Goal: Communication & Community: Answer question/provide support

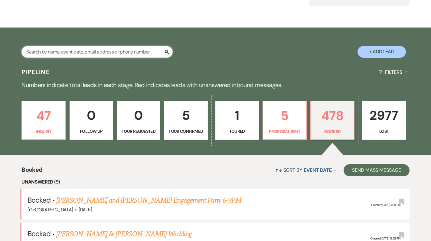
click at [75, 55] on input "text" at bounding box center [96, 52] width 151 height 12
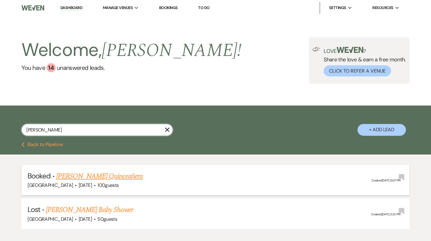
type input "[PERSON_NAME]"
click at [115, 177] on link "[PERSON_NAME] Quinceañera" at bounding box center [99, 176] width 86 height 11
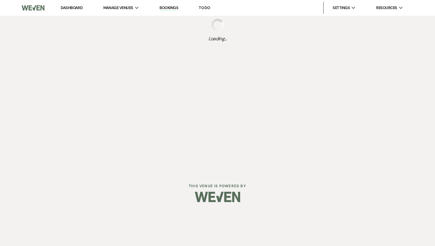
select select "4"
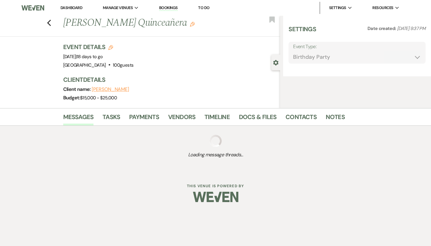
select select "5"
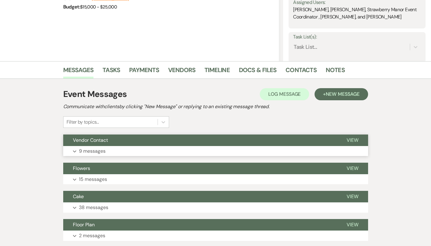
click at [179, 154] on button "Expand 9 messages" at bounding box center [215, 151] width 305 height 10
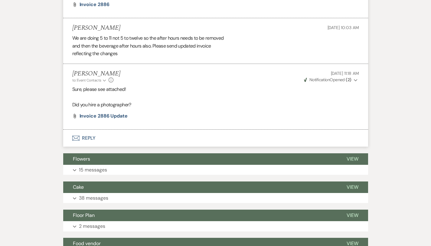
scroll to position [544, 0]
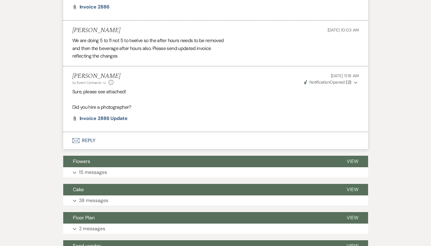
click at [73, 141] on button "Envelope Reply" at bounding box center [215, 140] width 305 height 17
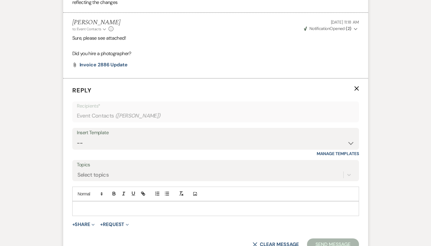
scroll to position [615, 0]
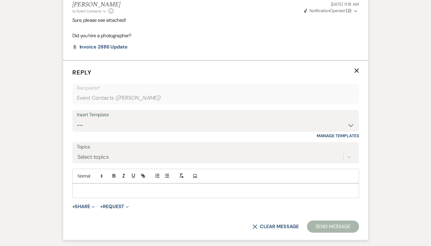
click at [89, 190] on p at bounding box center [215, 190] width 277 height 7
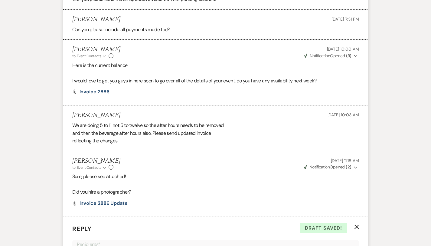
scroll to position [637, 0]
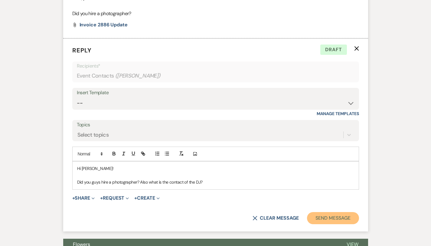
click at [346, 218] on button "Send Message" at bounding box center [333, 218] width 52 height 12
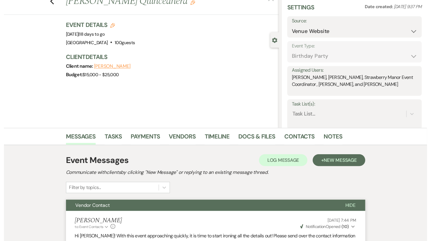
scroll to position [0, 0]
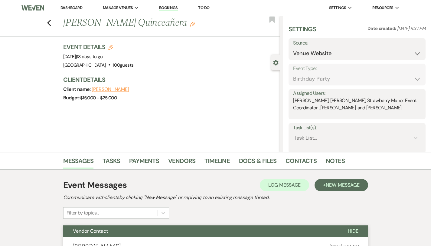
click at [70, 9] on link "Dashboard" at bounding box center [71, 7] width 22 height 5
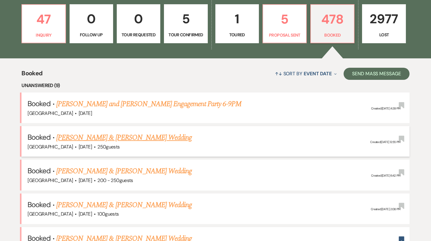
scroll to position [175, 0]
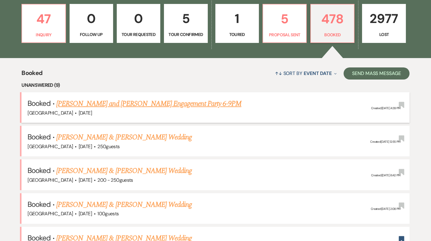
click at [172, 102] on link "[PERSON_NAME] and [PERSON_NAME] Engagement Party 6-9PM" at bounding box center [148, 103] width 185 height 11
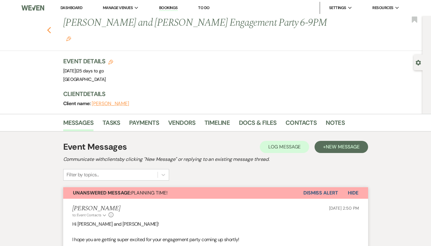
click at [47, 27] on icon "Previous" at bounding box center [49, 30] width 5 height 7
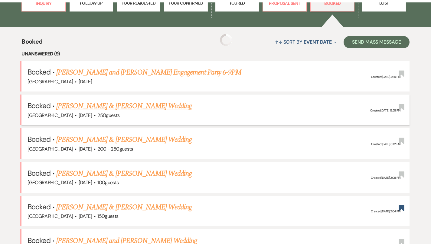
scroll to position [212, 0]
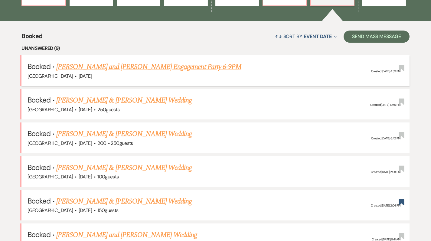
click at [212, 67] on link "[PERSON_NAME] and [PERSON_NAME] Engagement Party 6-9PM" at bounding box center [148, 66] width 185 height 11
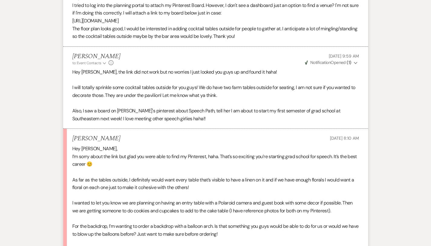
scroll to position [1050, 0]
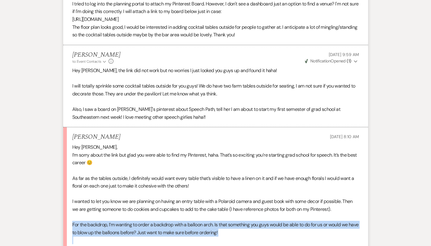
drag, startPoint x: 52, startPoint y: 194, endPoint x: 94, endPoint y: 209, distance: 44.9
click at [94, 209] on li "[PERSON_NAME] [DATE] 8:10 AM Hey [PERSON_NAME], I’m sorry about the link but gl…" at bounding box center [215, 192] width 305 height 131
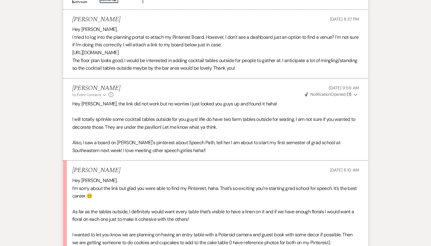
scroll to position [1085, 0]
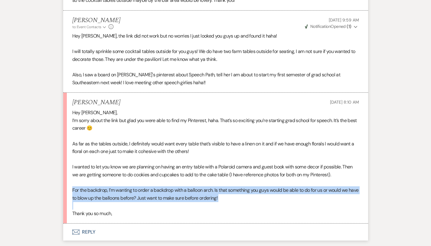
drag, startPoint x: 51, startPoint y: 160, endPoint x: 53, endPoint y: 180, distance: 19.4
click at [63, 180] on li "[PERSON_NAME] [DATE] 8:10 AM Hey [PERSON_NAME], I’m sorry about the link but gl…" at bounding box center [215, 158] width 305 height 131
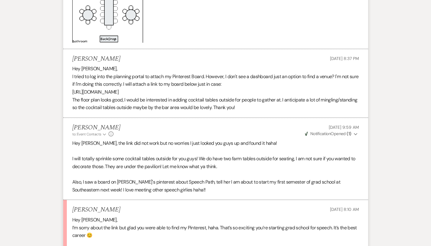
scroll to position [998, 0]
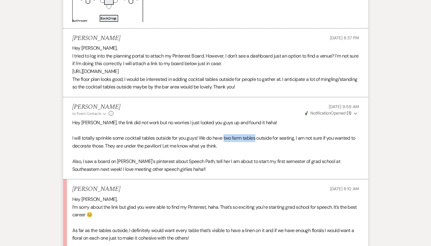
drag, startPoint x: 204, startPoint y: 117, endPoint x: 237, endPoint y: 118, distance: 33.0
click at [237, 134] on p "I will totally sprinkle some cocktail tables outside for you guys! We do have t…" at bounding box center [215, 141] width 287 height 15
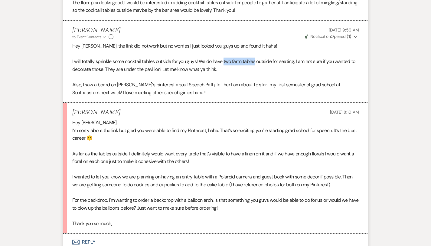
scroll to position [1078, 0]
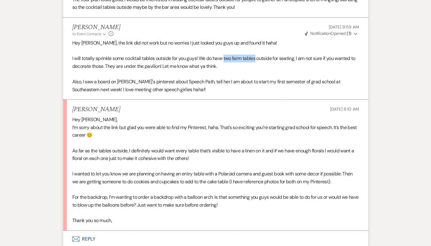
click at [69, 230] on button "Envelope Reply" at bounding box center [215, 238] width 305 height 17
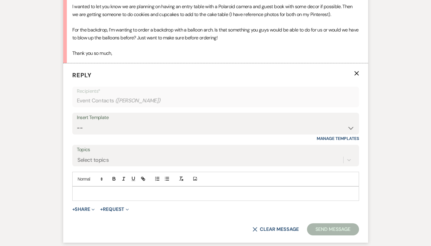
click at [77, 190] on p at bounding box center [215, 193] width 277 height 7
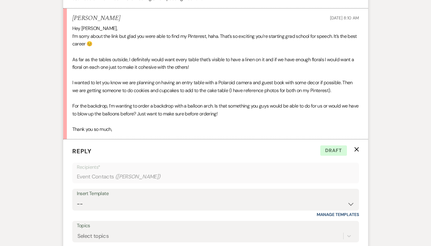
scroll to position [1169, 0]
drag, startPoint x: 356, startPoint y: 14, endPoint x: 162, endPoint y: 25, distance: 194.2
click at [162, 25] on div "Hey [PERSON_NAME], I’m sorry about the link but glad you were able to find my P…" at bounding box center [215, 78] width 287 height 108
click at [173, 71] on p at bounding box center [215, 75] width 287 height 8
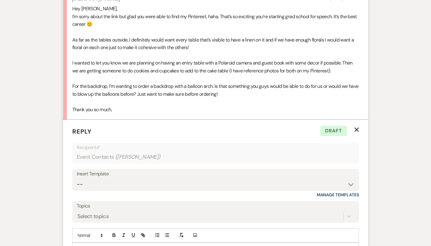
scroll to position [1189, 0]
click at [126, 241] on p "Hey!" at bounding box center [215, 249] width 277 height 7
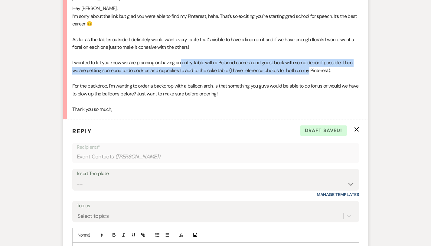
drag, startPoint x: 162, startPoint y: 35, endPoint x: 263, endPoint y: 37, distance: 101.0
click at [263, 59] on p "I wanted to let you know we are planning on having an entry table with a Polaro…" at bounding box center [215, 66] width 287 height 15
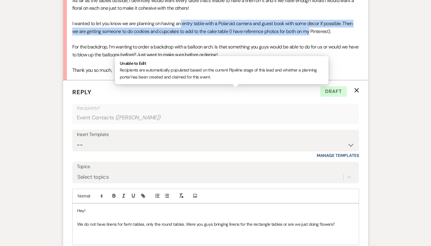
scroll to position [1233, 0]
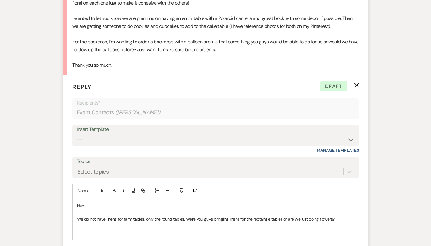
click at [316, 215] on p "We do not have linens for farm tables, only the round tables. Were you guys bri…" at bounding box center [215, 218] width 277 height 7
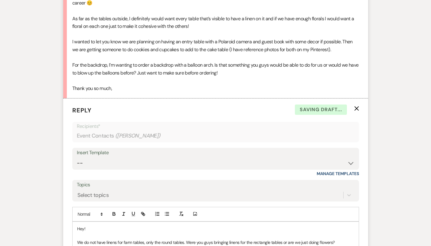
scroll to position [1210, 0]
click at [168, 241] on p at bounding box center [215, 248] width 277 height 7
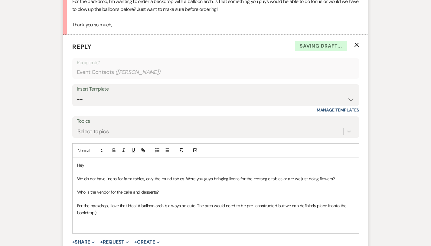
scroll to position [1279, 0]
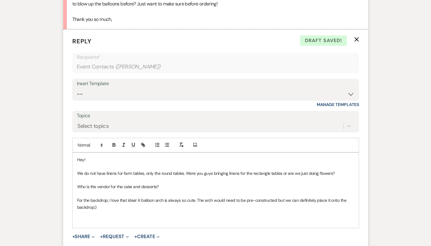
click at [128, 217] on p at bounding box center [215, 220] width 277 height 7
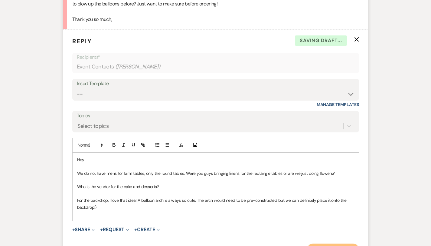
click at [350, 241] on button "Send Message" at bounding box center [333, 249] width 52 height 12
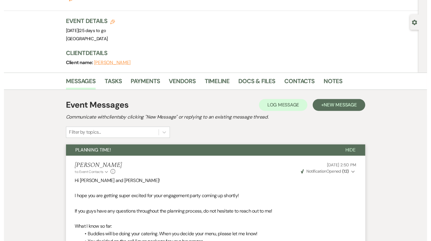
scroll to position [0, 0]
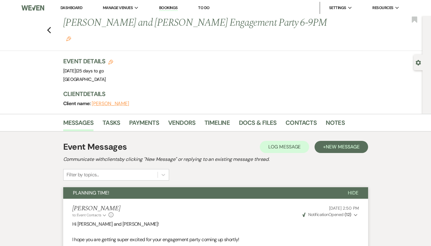
click at [71, 7] on link "Dashboard" at bounding box center [71, 7] width 22 height 5
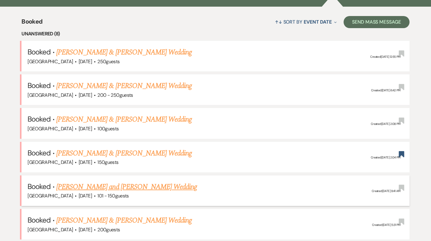
scroll to position [221, 0]
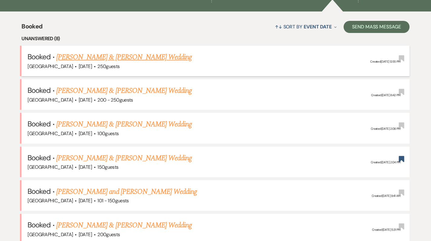
click at [118, 60] on link "[PERSON_NAME] & [PERSON_NAME] Wedding" at bounding box center [123, 57] width 135 height 11
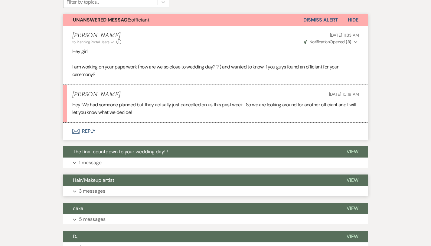
scroll to position [184, 0]
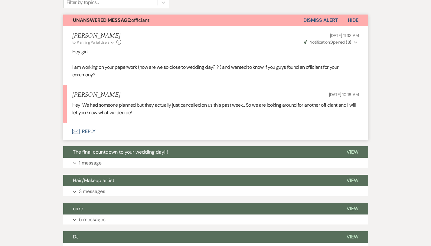
click at [73, 123] on button "Envelope Reply" at bounding box center [215, 131] width 305 height 17
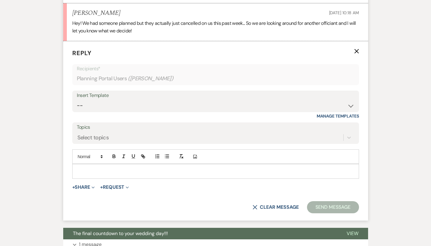
click at [83, 168] on p at bounding box center [215, 171] width 277 height 7
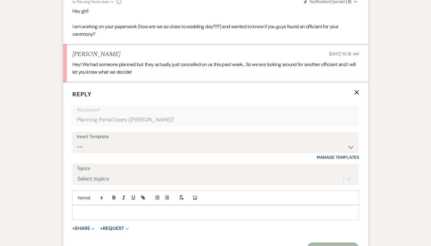
scroll to position [225, 0]
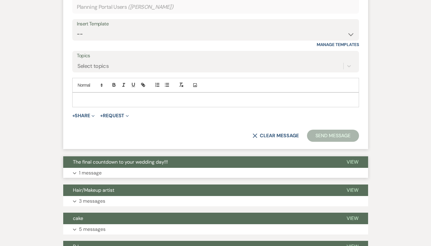
click at [82, 168] on button "Expand 1 message" at bounding box center [215, 173] width 305 height 10
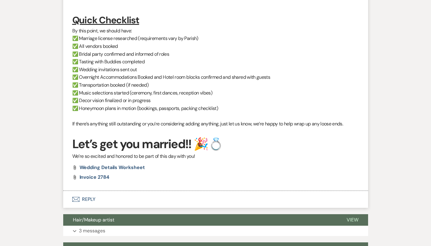
click at [67, 191] on button "Envelope Reply" at bounding box center [215, 199] width 305 height 17
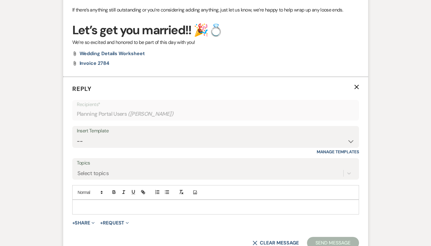
scroll to position [902, 0]
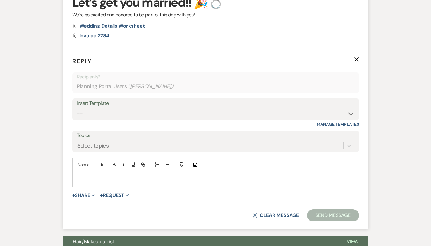
click at [75, 172] on div at bounding box center [216, 179] width 286 height 14
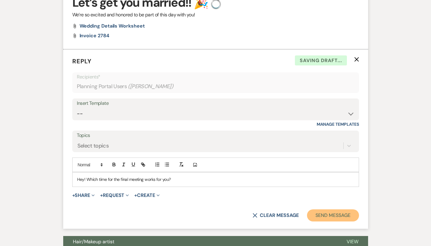
click at [352, 209] on button "Send Message" at bounding box center [333, 215] width 52 height 12
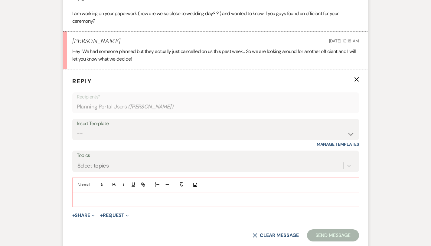
scroll to position [232, 0]
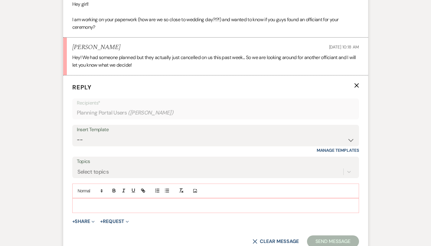
click at [83, 202] on p at bounding box center [215, 205] width 277 height 7
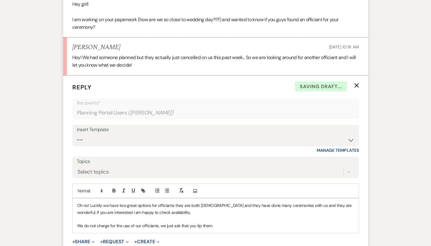
scroll to position [265, 0]
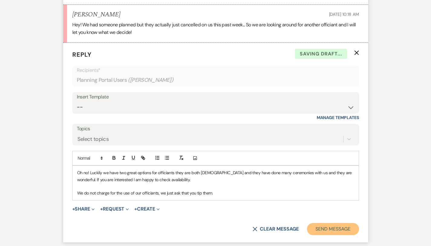
click at [356, 223] on button "Send Message" at bounding box center [333, 229] width 52 height 12
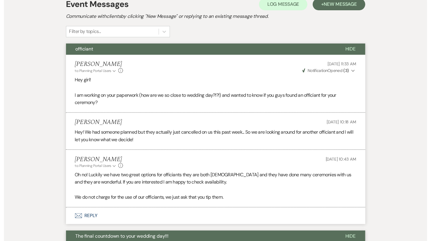
scroll to position [0, 0]
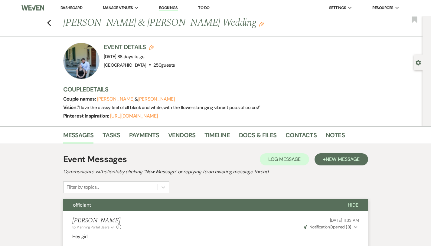
click at [71, 8] on link "Dashboard" at bounding box center [71, 7] width 22 height 5
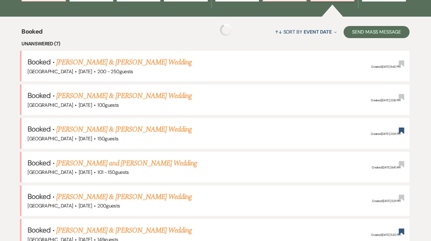
scroll to position [236, 0]
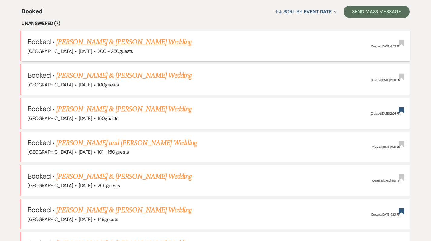
click at [124, 45] on link "[PERSON_NAME] & [PERSON_NAME] Wedding" at bounding box center [123, 42] width 135 height 11
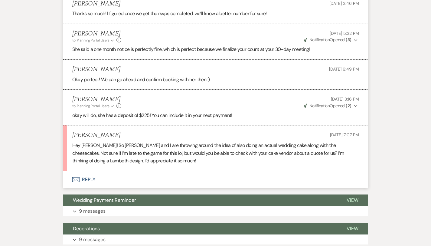
scroll to position [2178, 0]
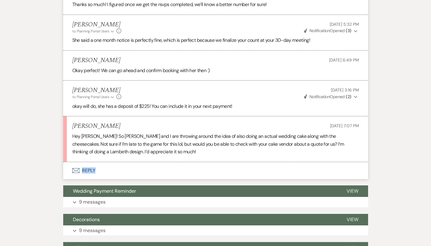
click at [66, 162] on button "Envelope Reply" at bounding box center [215, 170] width 305 height 17
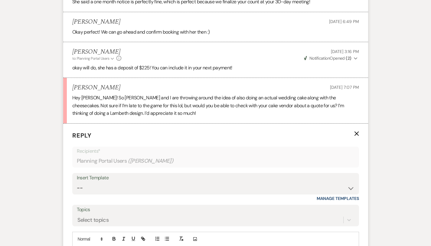
scroll to position [2260, 0]
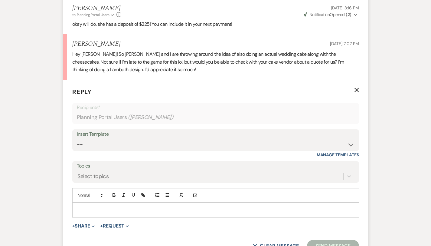
click at [73, 203] on div at bounding box center [216, 210] width 286 height 14
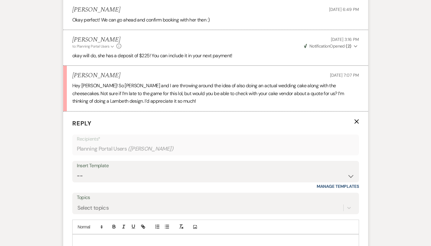
scroll to position [2227, 0]
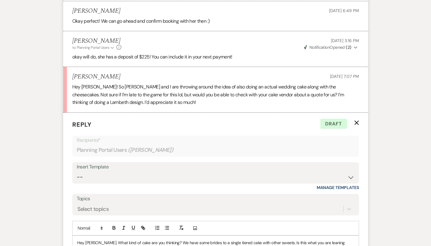
drag, startPoint x: 131, startPoint y: 206, endPoint x: 68, endPoint y: 203, distance: 63.3
click at [73, 235] on div "Hey [PERSON_NAME]. What kind of cake are you thinking? We have some brides to a…" at bounding box center [216, 245] width 286 height 21
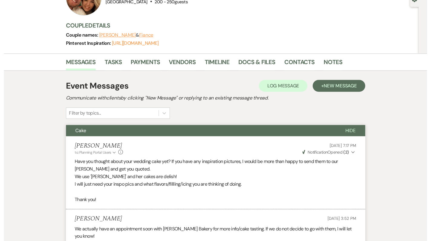
scroll to position [0, 0]
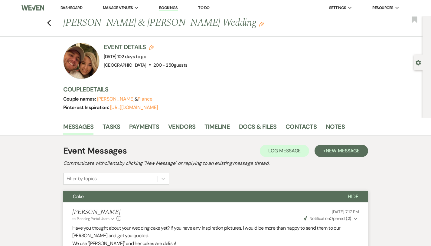
click at [67, 9] on link "Dashboard" at bounding box center [71, 7] width 22 height 5
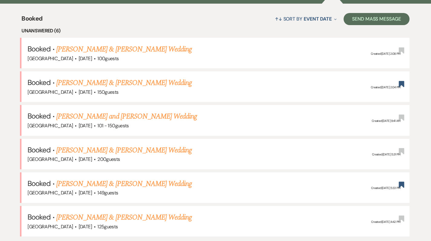
scroll to position [252, 0]
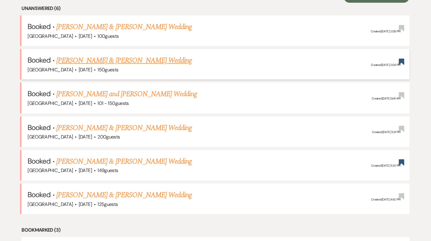
click at [142, 60] on link "[PERSON_NAME] & [PERSON_NAME] Wedding" at bounding box center [123, 60] width 135 height 11
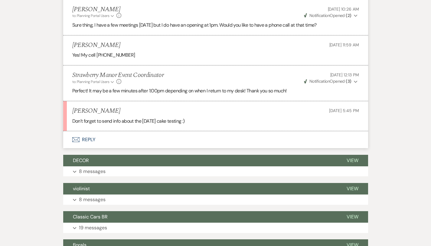
scroll to position [3056, 0]
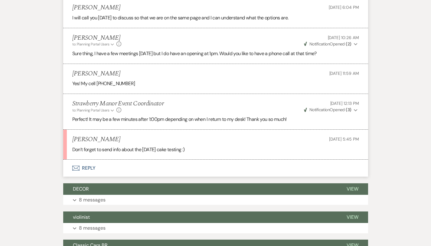
click at [76, 176] on button "Envelope Reply" at bounding box center [215, 167] width 305 height 17
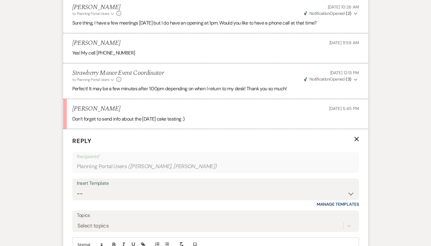
scroll to position [3198, 0]
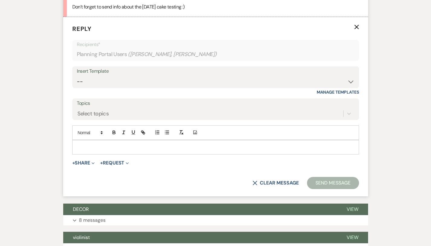
click at [77, 150] on p at bounding box center [215, 147] width 277 height 7
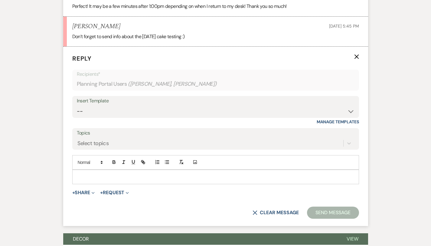
scroll to position [3168, 0]
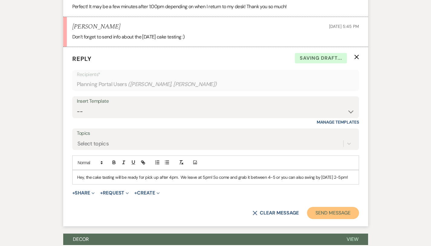
click at [340, 219] on button "Send Message" at bounding box center [333, 213] width 52 height 12
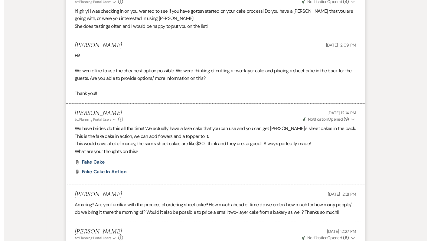
scroll to position [0, 0]
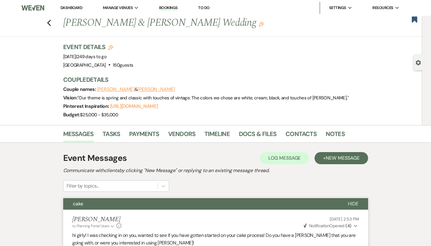
click at [69, 8] on link "Dashboard" at bounding box center [71, 7] width 22 height 5
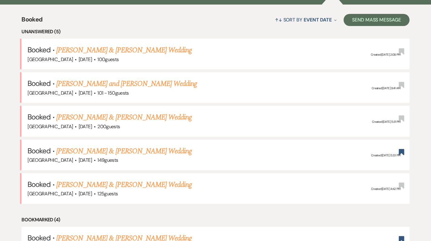
scroll to position [227, 0]
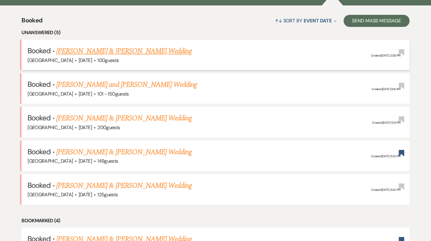
click at [115, 52] on link "[PERSON_NAME] & [PERSON_NAME] Wedding" at bounding box center [123, 51] width 135 height 11
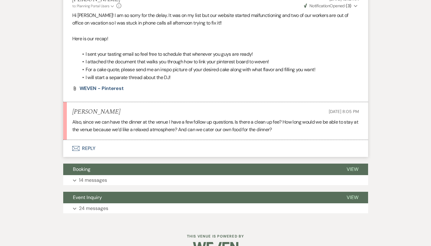
scroll to position [886, 0]
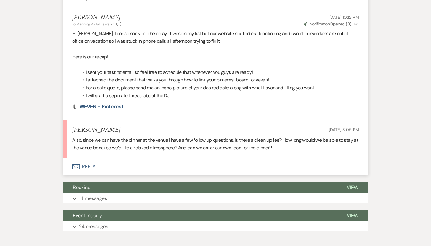
drag, startPoint x: 51, startPoint y: 123, endPoint x: 66, endPoint y: 122, distance: 14.9
click at [65, 122] on li "[PERSON_NAME] [DATE] 8:05 PM Also, since we can have the dinner at the venue I …" at bounding box center [215, 139] width 305 height 38
click at [142, 136] on p "Also, since we can have the dinner at the venue I have a few follow up question…" at bounding box center [215, 143] width 287 height 15
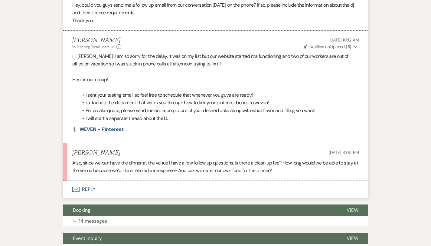
click at [69, 181] on button "Envelope Reply" at bounding box center [215, 189] width 305 height 17
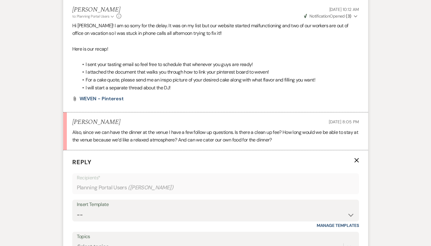
scroll to position [995, 0]
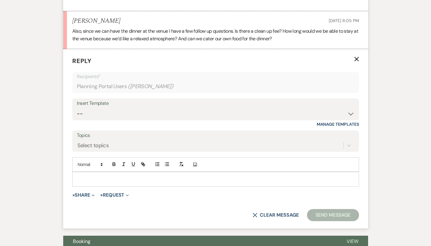
click at [77, 175] on p at bounding box center [215, 178] width 277 height 7
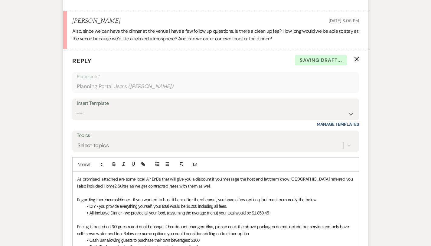
click at [114, 175] on p "As promised, attached are some local Air BnB's that will give you a discount if…" at bounding box center [215, 182] width 277 height 14
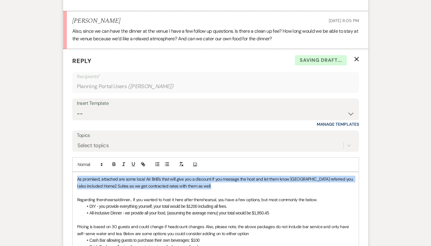
click at [114, 175] on p "As promised, attached are some local Air BnB's that will give you a discount if…" at bounding box center [215, 182] width 277 height 14
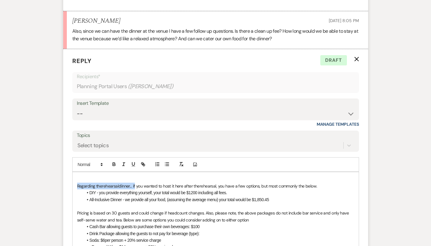
drag, startPoint x: 115, startPoint y: 171, endPoint x: 46, endPoint y: 169, distance: 69.3
click at [63, 169] on form "Reply X Draft Recipients* Planning Portal Users ( [PERSON_NAME] ) Insert Templa…" at bounding box center [215, 199] width 305 height 301
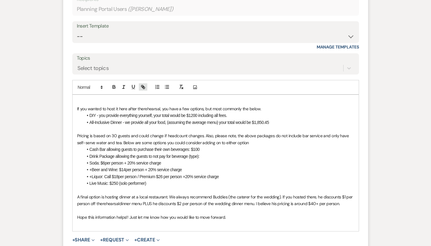
scroll to position [1072, 0]
click at [73, 94] on div "If you wanted to host it here after the rehearsal , you have a few options, but…" at bounding box center [216, 162] width 286 height 136
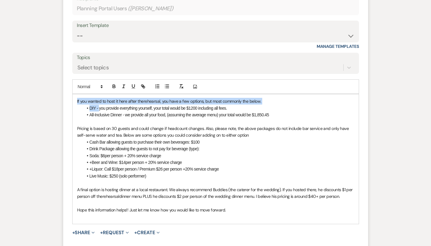
drag, startPoint x: 56, startPoint y: 85, endPoint x: 79, endPoint y: 90, distance: 23.7
click at [79, 94] on div "If you wanted to host it here after the rehearsal , you have a few options, but…" at bounding box center [216, 158] width 286 height 129
click at [90, 106] on span "DIY - you provide everything yourself, your total would be $1200 including all …" at bounding box center [159, 108] width 138 height 5
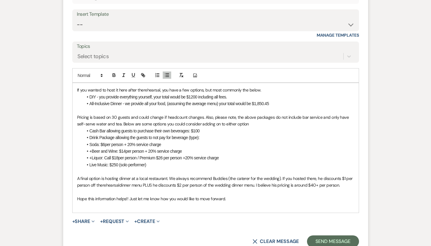
scroll to position [1086, 0]
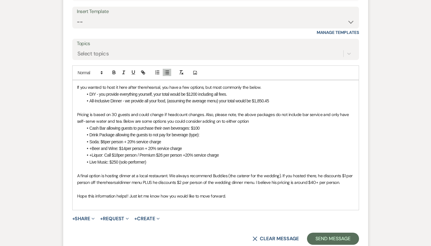
click at [217, 192] on p "Hope this information helps!! Just let me know how you would like to move forwa…" at bounding box center [215, 195] width 277 height 7
click at [314, 172] on p "A final option is hosting dinner at a local restaurant. We always recommend Bud…" at bounding box center [215, 179] width 277 height 14
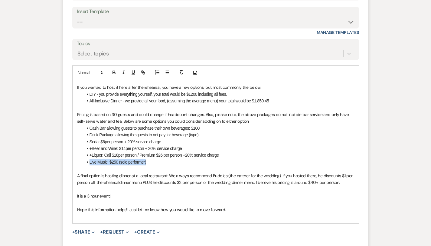
drag, startPoint x: 137, startPoint y: 147, endPoint x: 20, endPoint y: 146, distance: 117.3
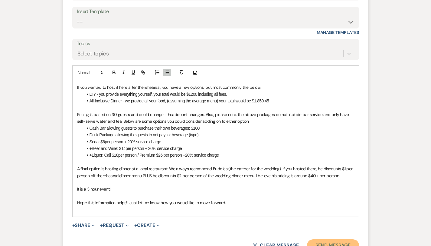
click at [341, 239] on button "Send Message" at bounding box center [333, 245] width 52 height 12
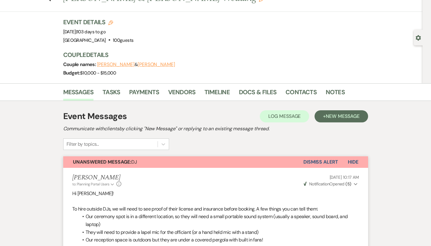
scroll to position [0, 0]
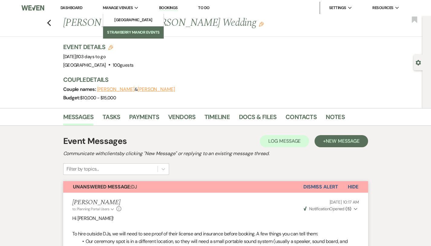
click at [136, 30] on li "Strawberry Manor Events" at bounding box center [133, 32] width 54 height 6
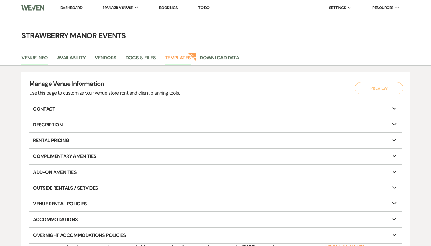
click at [185, 58] on link "Templates" at bounding box center [178, 59] width 26 height 11
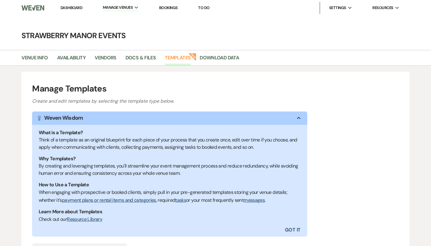
scroll to position [80, 0]
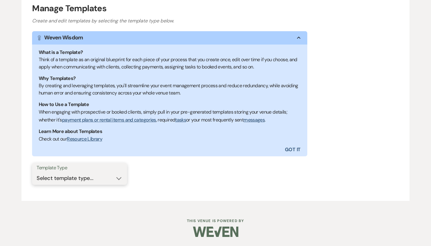
click at [118, 178] on select "Select template type... Task List Message Templates Payment Plan Inventory Item…" at bounding box center [80, 178] width 86 height 12
select select "Message Templates"
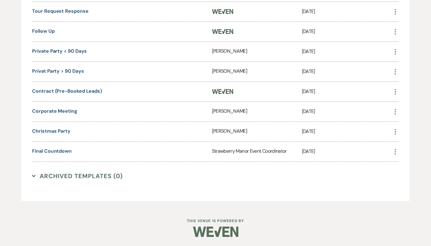
scroll to position [62, 0]
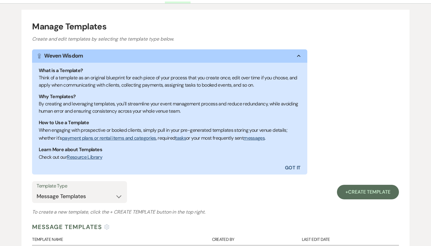
click at [347, 188] on link "+ Create Template" at bounding box center [368, 191] width 62 height 15
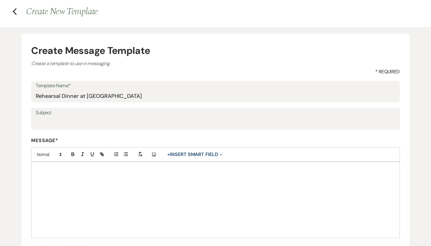
type input "Rehearsal Dinner at [GEOGRAPHIC_DATA]"
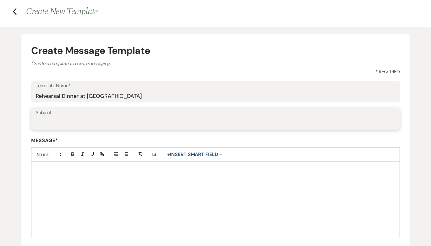
click at [103, 123] on input "Subject" at bounding box center [216, 123] width 360 height 12
type input "Rehearsal Dinner"
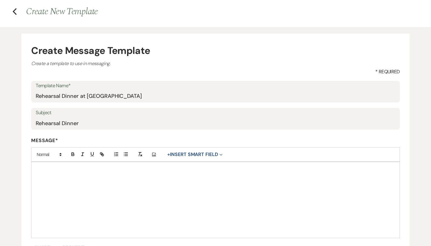
click at [101, 172] on div at bounding box center [215, 200] width 368 height 76
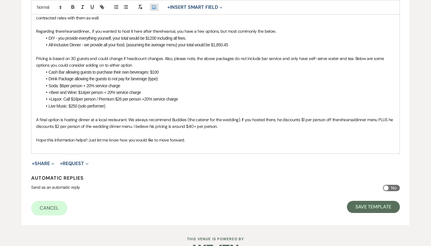
scroll to position [189, 0]
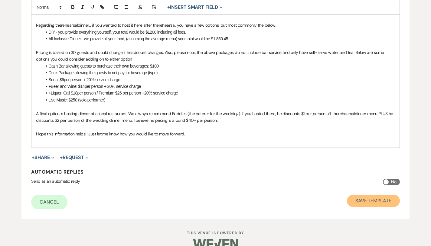
click at [373, 196] on button "Save Template" at bounding box center [373, 200] width 53 height 12
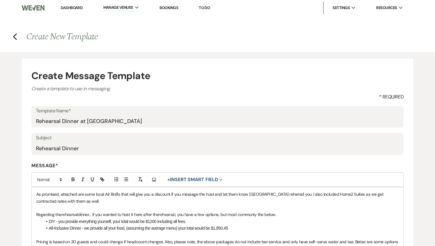
select select "Message Templates"
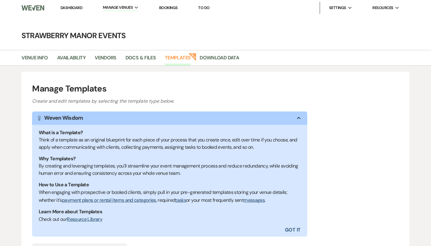
click at [66, 7] on link "Dashboard" at bounding box center [71, 7] width 22 height 5
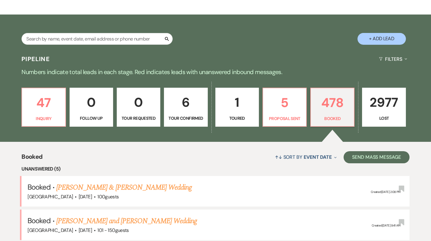
scroll to position [104, 0]
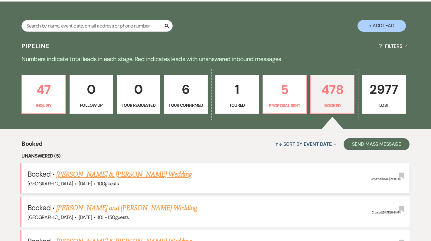
click at [93, 172] on link "[PERSON_NAME] & [PERSON_NAME] Wedding" at bounding box center [123, 174] width 135 height 11
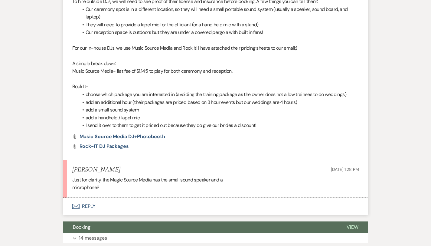
scroll to position [261, 0]
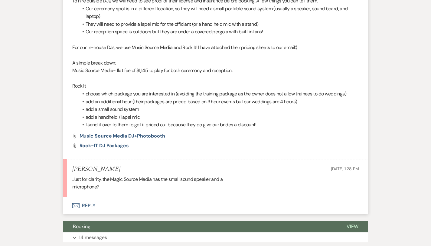
click at [86, 197] on button "Envelope Reply" at bounding box center [215, 205] width 305 height 17
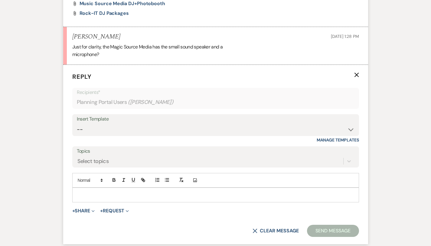
scroll to position [400, 0]
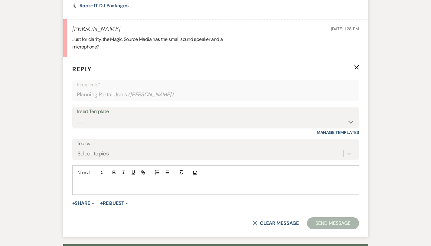
click at [91, 184] on p at bounding box center [215, 187] width 277 height 7
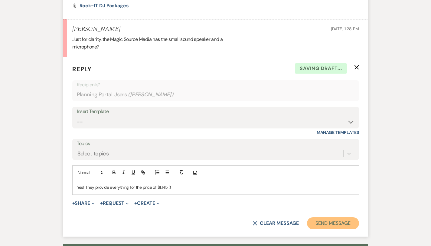
click at [355, 218] on button "Send Message" at bounding box center [333, 223] width 52 height 12
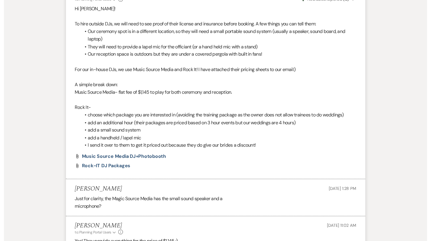
scroll to position [0, 0]
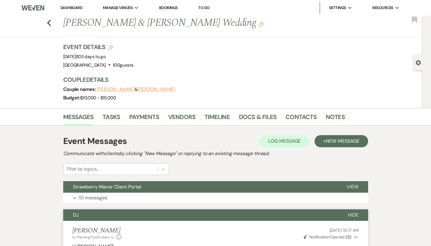
click at [72, 7] on link "Dashboard" at bounding box center [71, 7] width 22 height 5
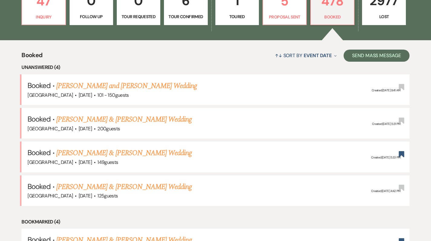
scroll to position [192, 0]
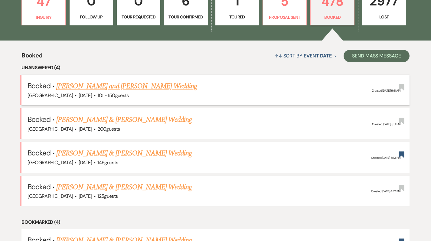
click at [118, 83] on link "[PERSON_NAME] and [PERSON_NAME] Wedding" at bounding box center [126, 86] width 141 height 11
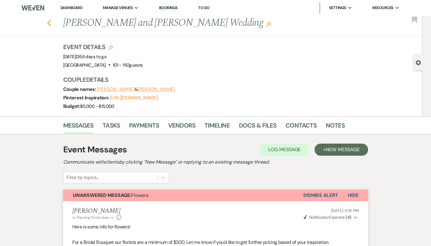
click at [47, 24] on use "button" at bounding box center [49, 23] width 4 height 7
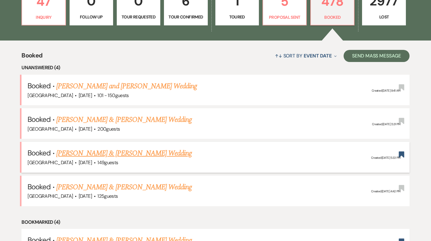
scroll to position [204, 0]
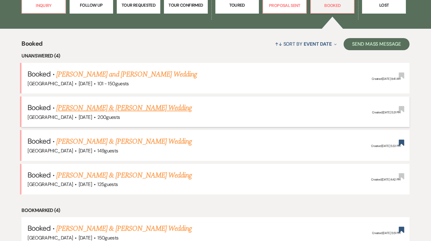
click at [85, 111] on link "[PERSON_NAME] & [PERSON_NAME] Wedding" at bounding box center [123, 108] width 135 height 11
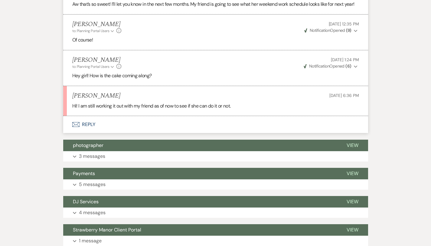
scroll to position [363, 0]
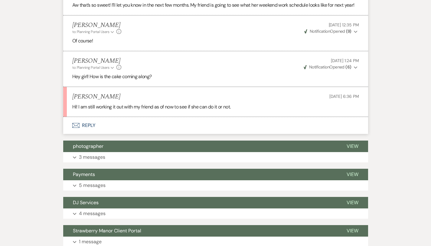
click at [66, 117] on button "Envelope Reply" at bounding box center [215, 125] width 305 height 17
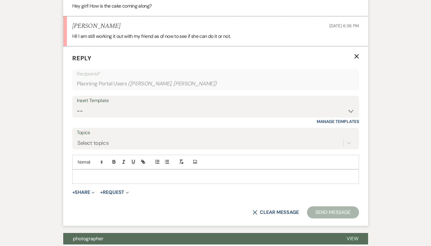
scroll to position [438, 0]
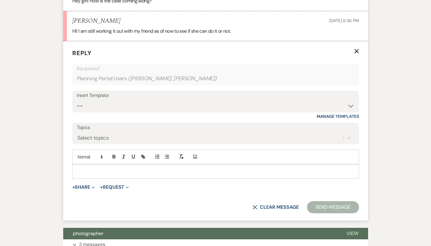
click at [77, 168] on p at bounding box center [215, 171] width 277 height 7
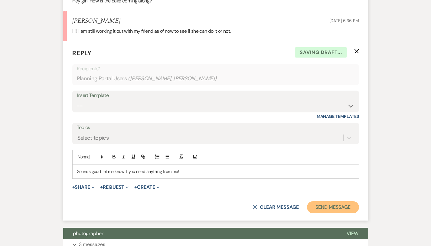
click at [346, 203] on button "Send Message" at bounding box center [333, 207] width 52 height 12
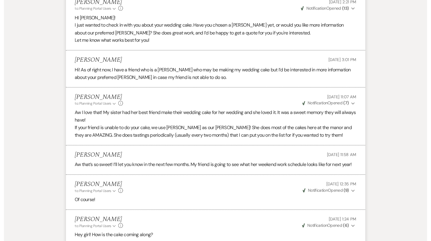
scroll to position [0, 0]
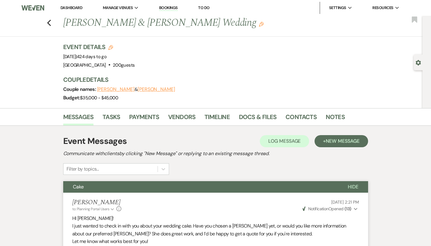
click at [66, 8] on link "Dashboard" at bounding box center [71, 7] width 22 height 5
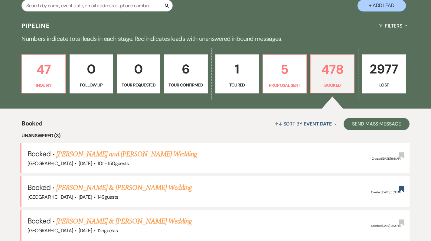
scroll to position [181, 0]
